Goal: Task Accomplishment & Management: Use online tool/utility

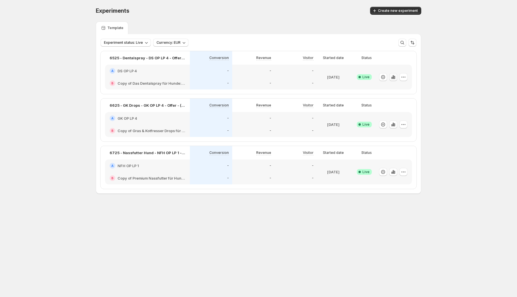
click at [395, 78] on icon "button" at bounding box center [394, 77] width 1 height 3
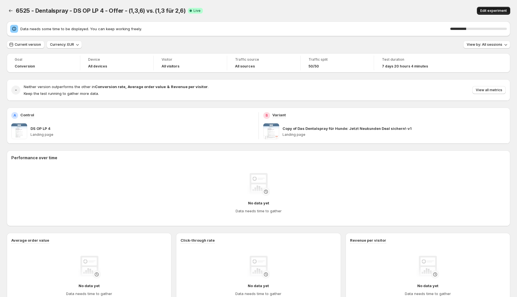
click at [495, 9] on span "Edit experiment" at bounding box center [493, 10] width 27 height 5
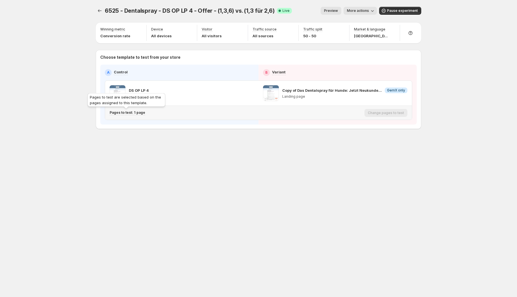
click at [127, 112] on p "Pages to test: 1 page" at bounding box center [128, 112] width 36 height 5
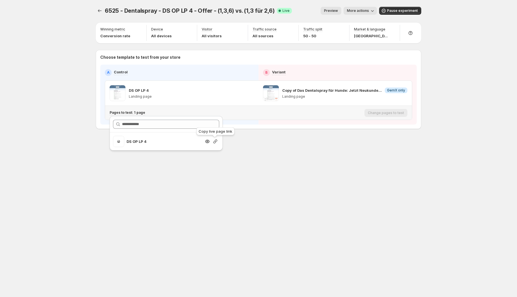
click at [215, 142] on icon "button" at bounding box center [215, 142] width 4 height 4
click at [97, 10] on icon "Experiments" at bounding box center [100, 11] width 6 height 6
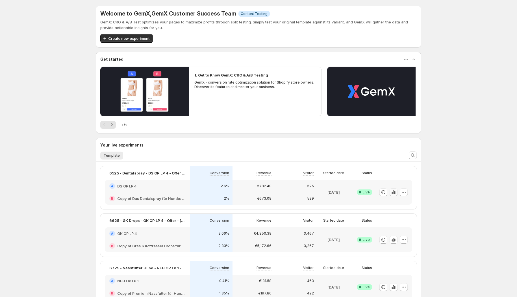
click at [396, 194] on icon "button" at bounding box center [394, 193] width 6 height 6
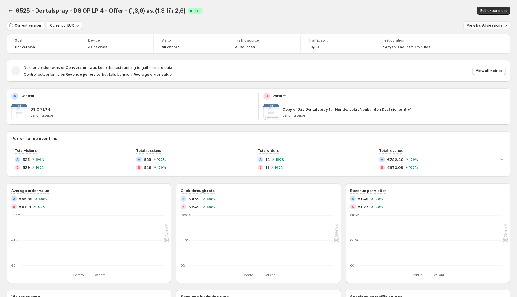
click at [486, 25] on span "View by: All sessions" at bounding box center [485, 25] width 36 height 5
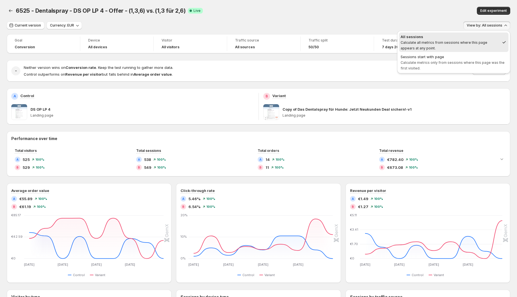
click at [403, 86] on div "Goal Conversion Device All devices Visitor All visitors Traffic source All sour…" at bounding box center [258, 217] width 503 height 366
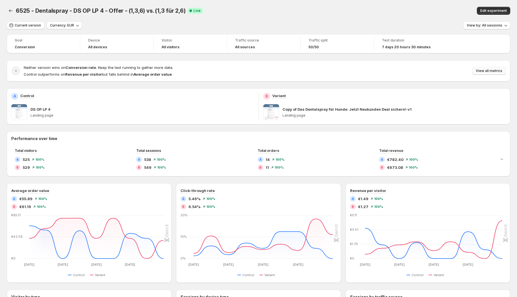
click at [489, 71] on span "View all metrics" at bounding box center [489, 71] width 27 height 5
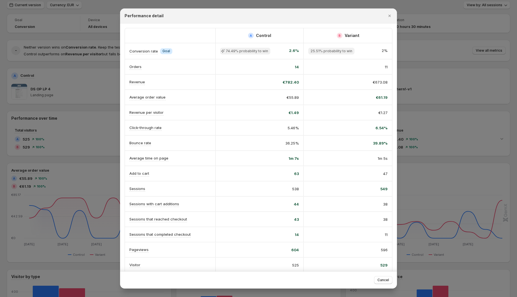
scroll to position [0, 0]
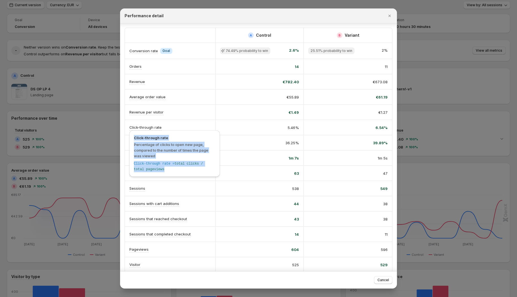
drag, startPoint x: 168, startPoint y: 170, endPoint x: 128, endPoint y: 139, distance: 50.0
click at [128, 139] on div "Click-through rate Percentage of clicks to open new page, compared to the numbe…" at bounding box center [174, 155] width 95 height 52
copy div "Click-through rate Percentage of clicks to open new page, compared to the numbe…"
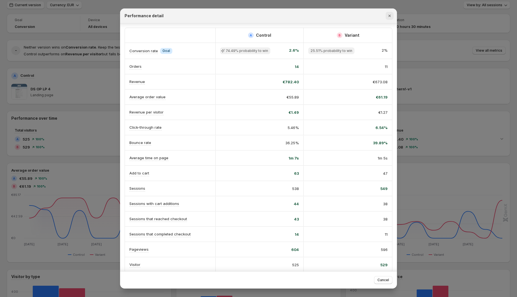
click at [389, 16] on icon "Close" at bounding box center [390, 16] width 6 height 6
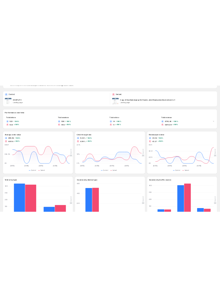
scroll to position [134, 0]
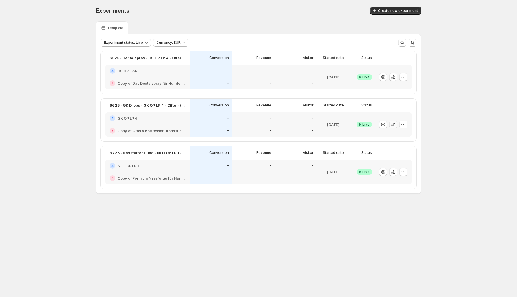
click at [394, 124] on icon "button" at bounding box center [393, 125] width 6 height 6
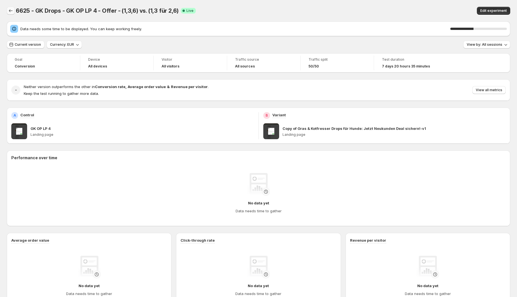
click at [12, 11] on icon "Back" at bounding box center [11, 11] width 6 height 6
